Goal: Find contact information: Find contact information

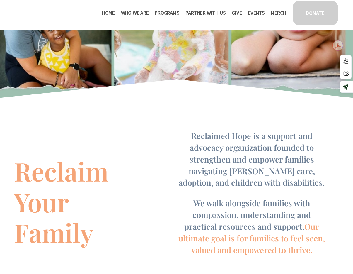
scroll to position [67, 0]
drag, startPoint x: 194, startPoint y: 139, endPoint x: 311, endPoint y: 258, distance: 167.0
click at [311, 258] on div "Reclaim Your Family Reclaimed Hope is a support and advocacy organization found…" at bounding box center [176, 192] width 353 height 167
copy div "Reclaimed Hope is a support and advocacy organization founded to strengthen and…"
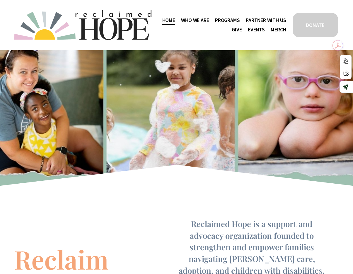
click at [219, 18] on span "Programs" at bounding box center [227, 20] width 25 height 9
click at [0, 0] on span "Camp Hope" at bounding box center [0, 0] width 0 height 0
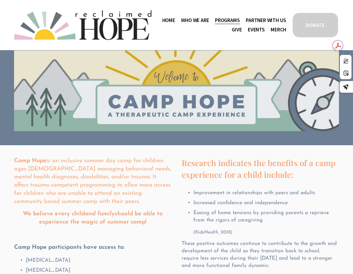
click at [0, 0] on span "Thrive Support Groups" at bounding box center [0, 0] width 0 height 0
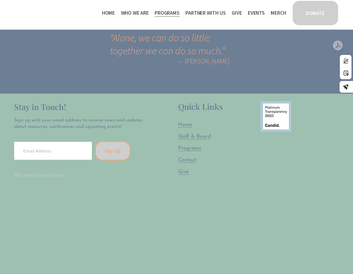
scroll to position [1149, 0]
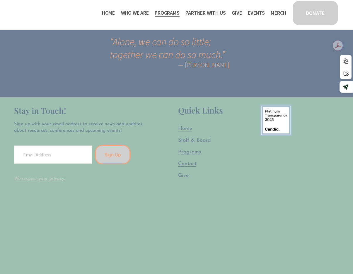
click at [187, 161] on span "Contact" at bounding box center [187, 163] width 18 height 5
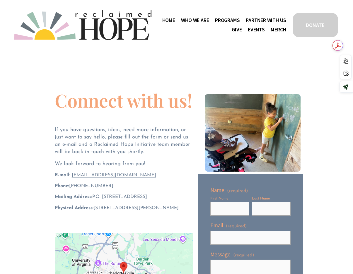
drag, startPoint x: 111, startPoint y: 186, endPoint x: 72, endPoint y: 187, distance: 39.9
click at [72, 187] on p "Phone: ‪[PHONE_NUMBER]‬" at bounding box center [124, 186] width 138 height 6
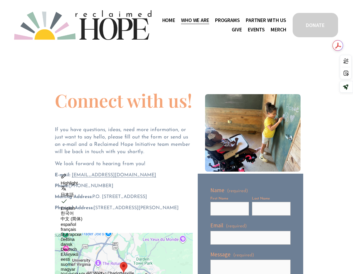
copy span "[PHONE_NUMBER]‬"
drag, startPoint x: 83, startPoint y: 216, endPoint x: 94, endPoint y: 209, distance: 13.0
click at [94, 209] on p "Physical Address: 911 E. Jefferson Street, Charlottesville, VA 22902" at bounding box center [124, 208] width 138 height 6
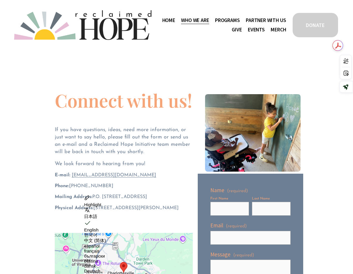
copy span "911 E. Jefferson Street, Charlottesville, VA 22902"
